Goal: Feedback & Contribution: Submit feedback/report problem

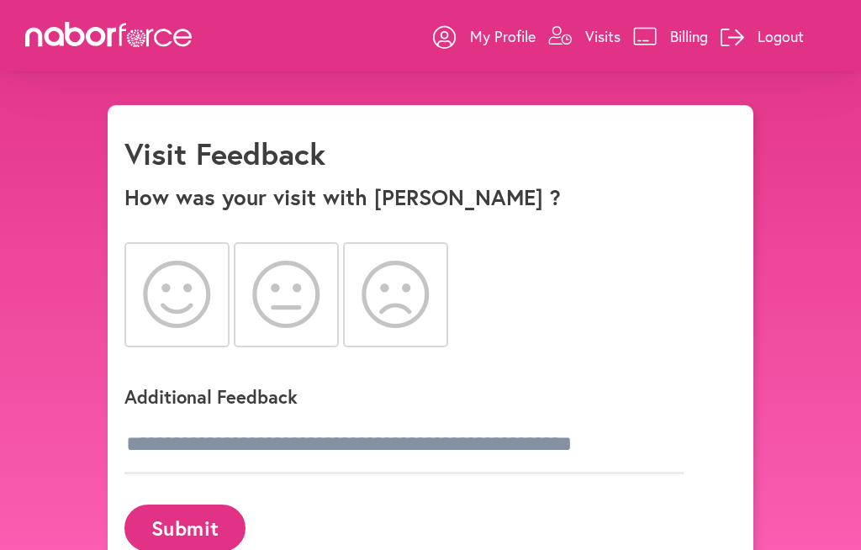
click at [188, 309] on icon at bounding box center [176, 294] width 67 height 67
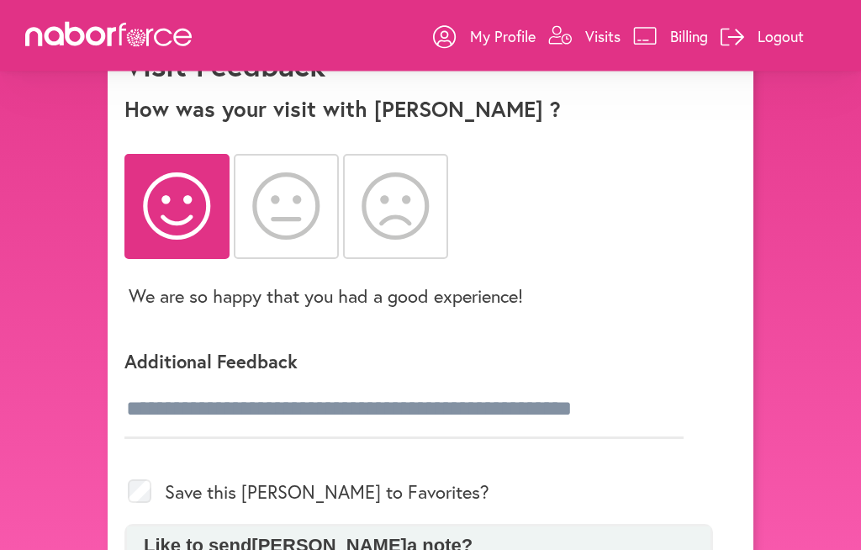
scroll to position [82, 0]
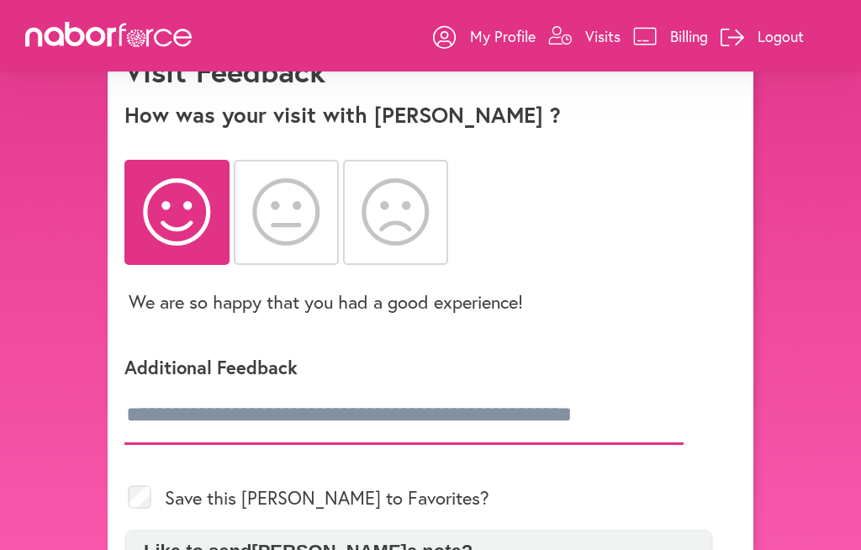
click at [344, 438] on input "text" at bounding box center [403, 415] width 559 height 59
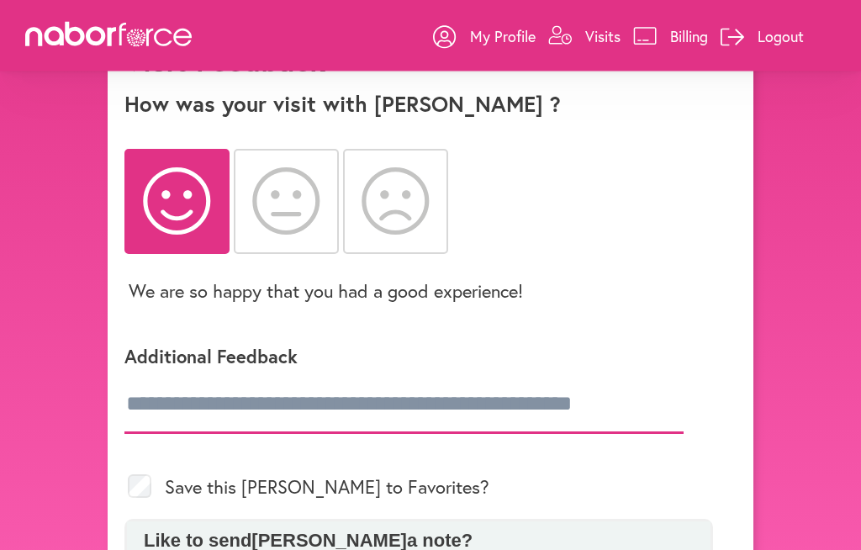
scroll to position [93, 0]
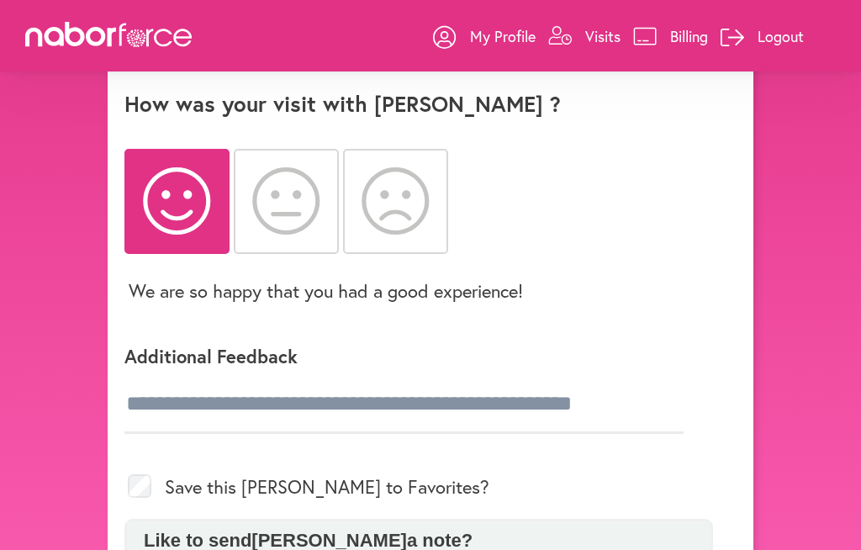
click at [190, 219] on icon at bounding box center [177, 200] width 68 height 67
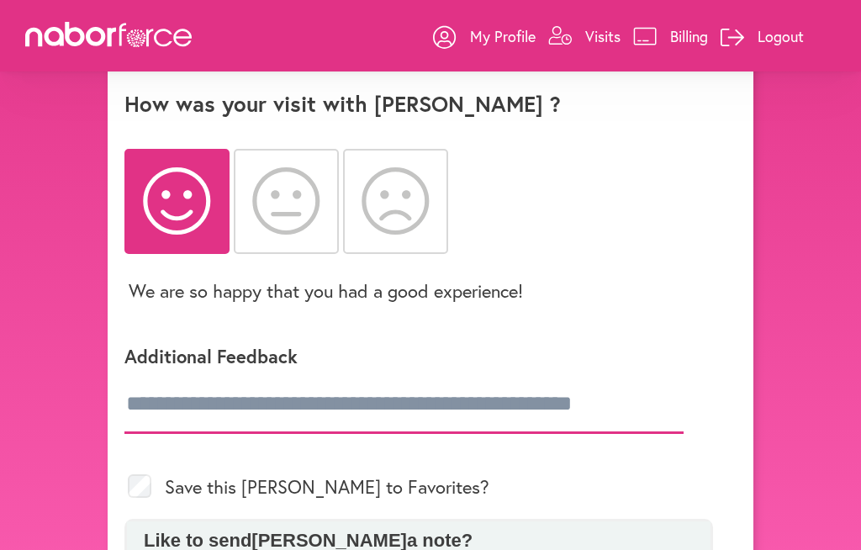
click at [382, 419] on input "text" at bounding box center [403, 404] width 559 height 59
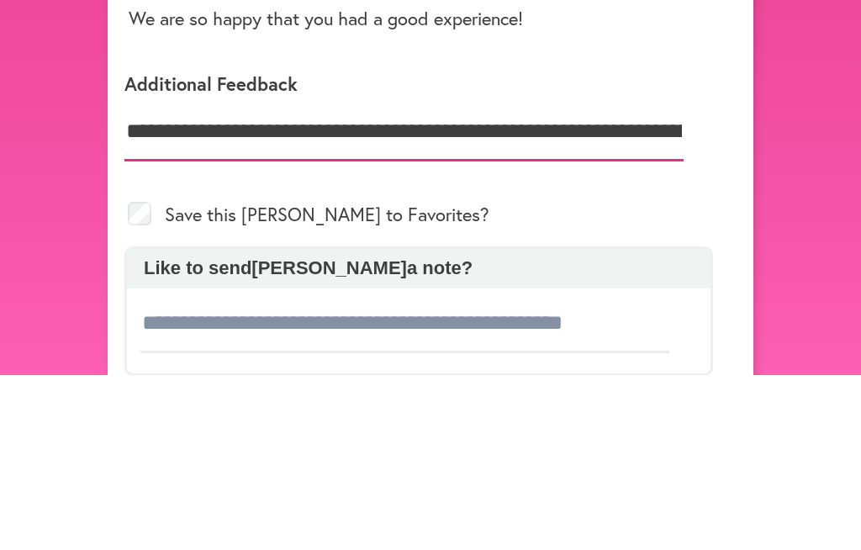
scroll to position [191, 0]
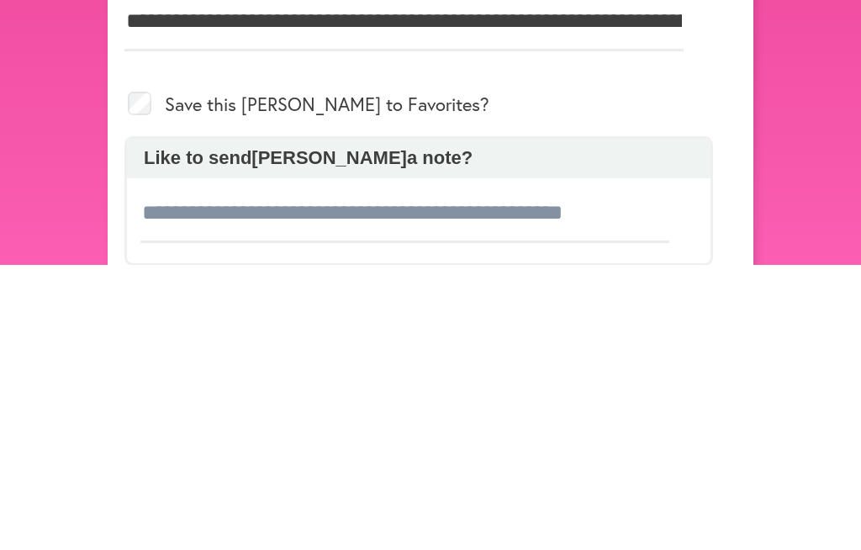
click at [441, 432] on p "Like to send [PERSON_NAME] a note?" at bounding box center [418, 443] width 567 height 22
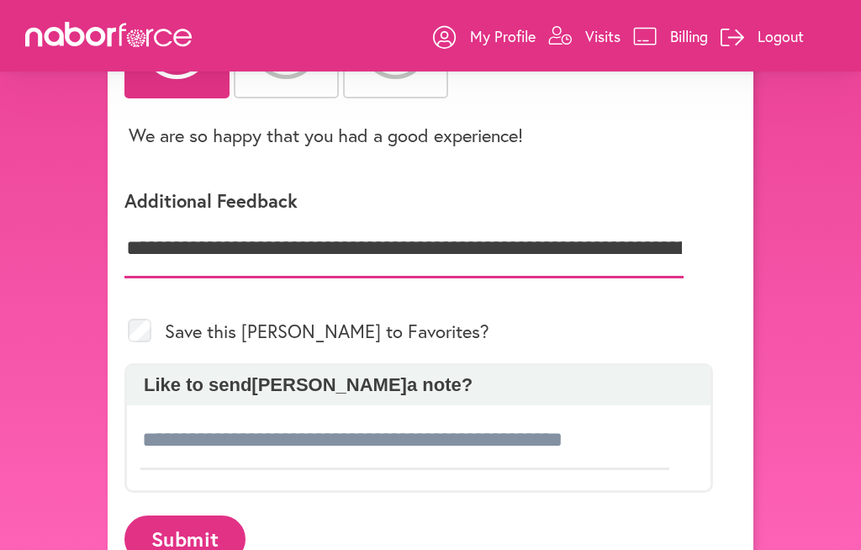
click at [517, 264] on input "**********" at bounding box center [403, 248] width 559 height 59
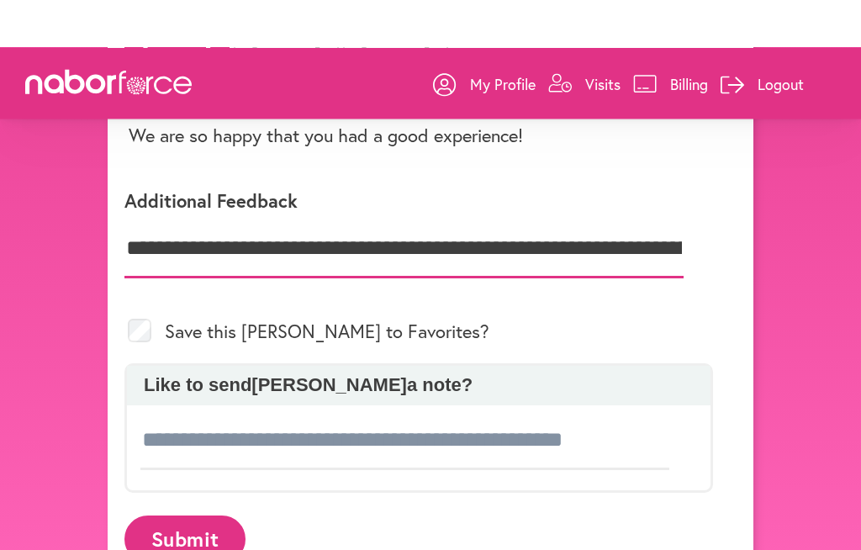
scroll to position [298, 0]
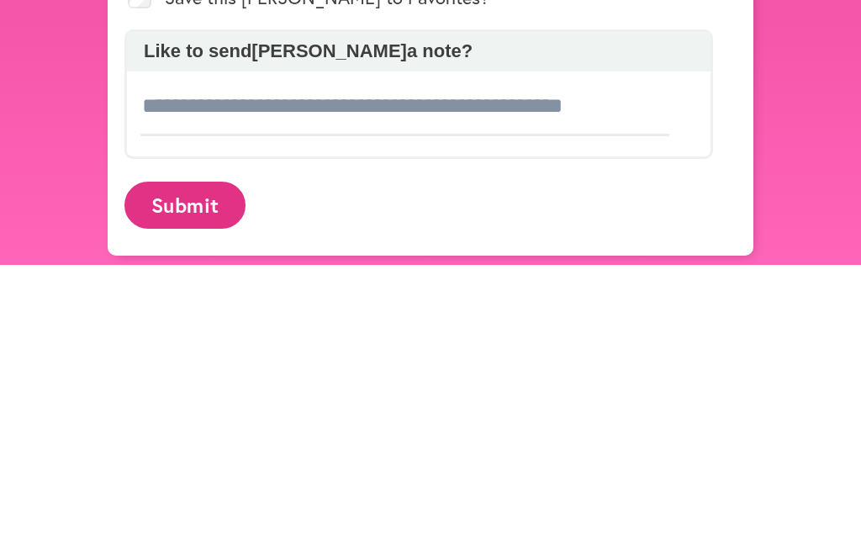
type input "**********"
click at [214, 467] on button "Submit" at bounding box center [184, 490] width 121 height 46
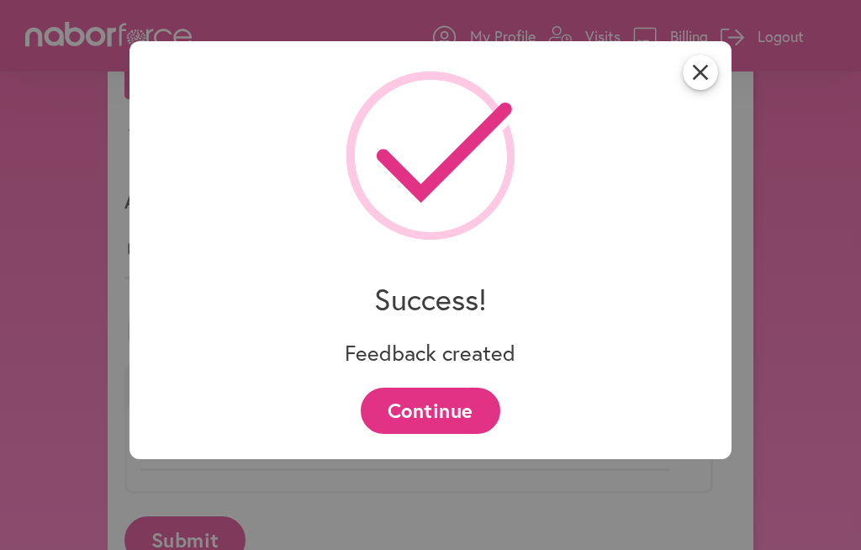
click at [715, 86] on icon "close" at bounding box center [700, 72] width 35 height 35
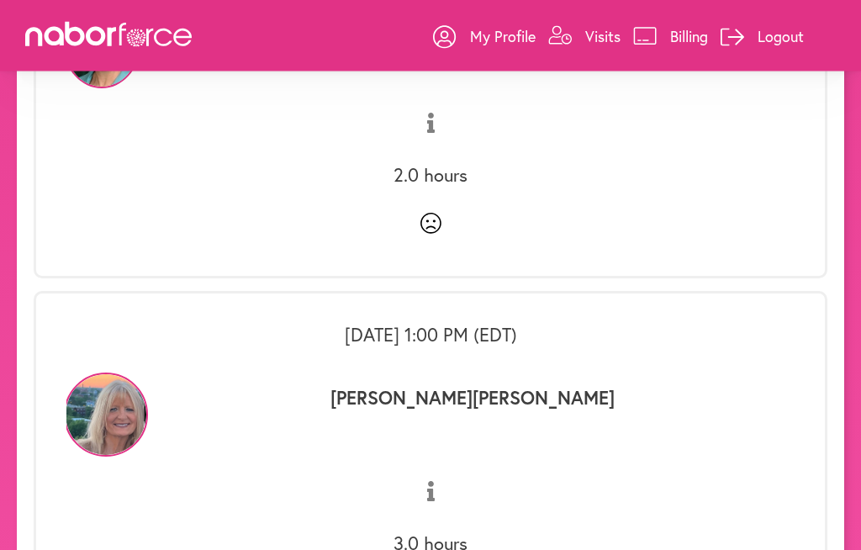
scroll to position [697, 0]
